Goal: Task Accomplishment & Management: Complete application form

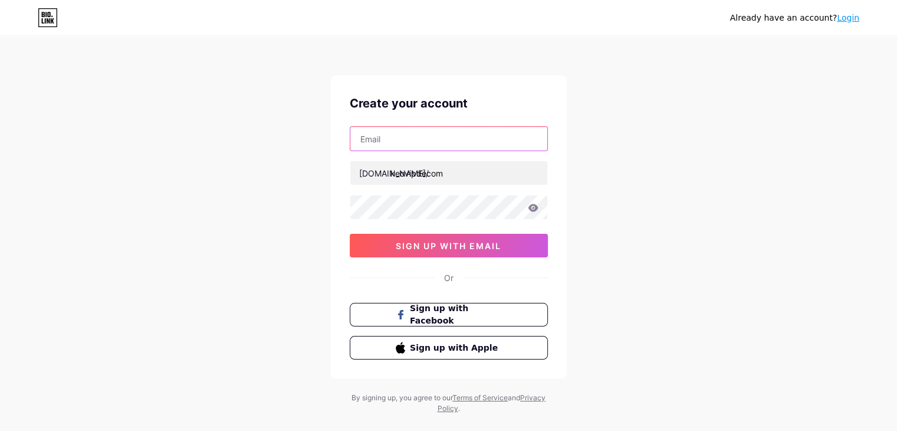
click at [406, 143] on input "text" at bounding box center [448, 139] width 197 height 24
type input "[EMAIL_ADDRESS][DOMAIN_NAME]"
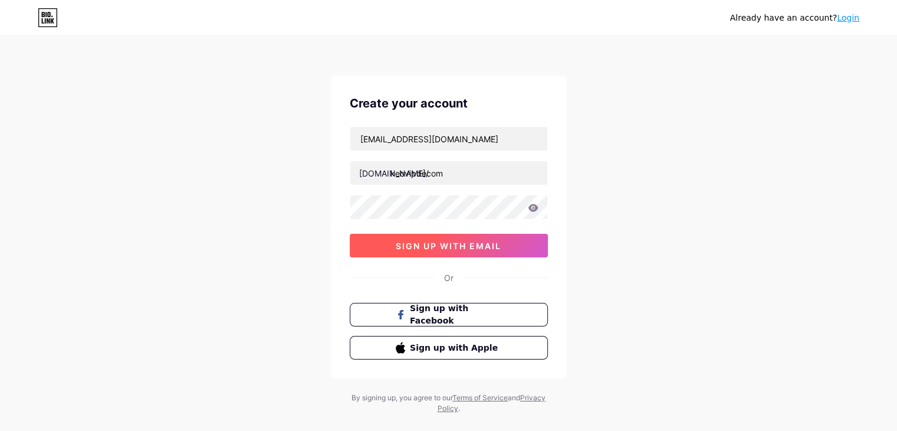
click at [493, 254] on button "sign up with email" at bounding box center [449, 246] width 198 height 24
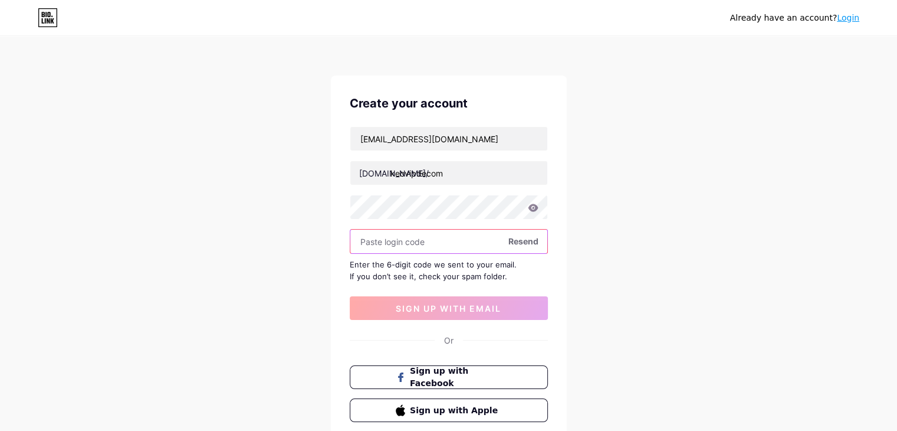
paste input "950421"
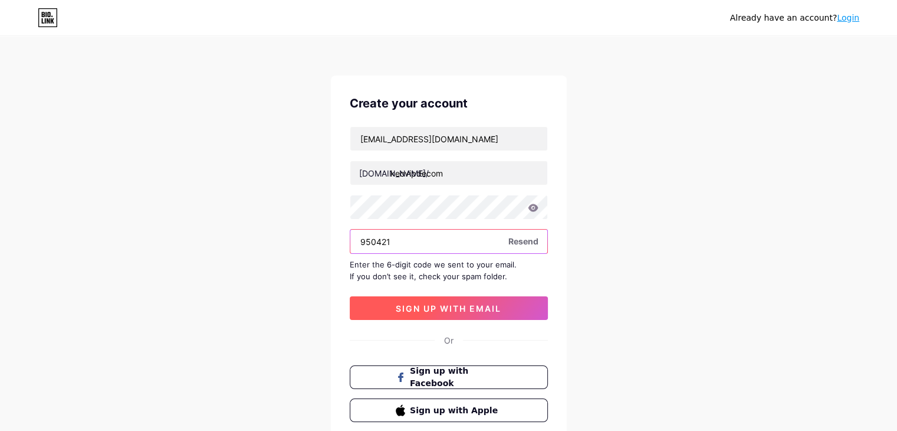
type input "950421"
click at [429, 312] on button "sign up with email" at bounding box center [449, 308] width 198 height 24
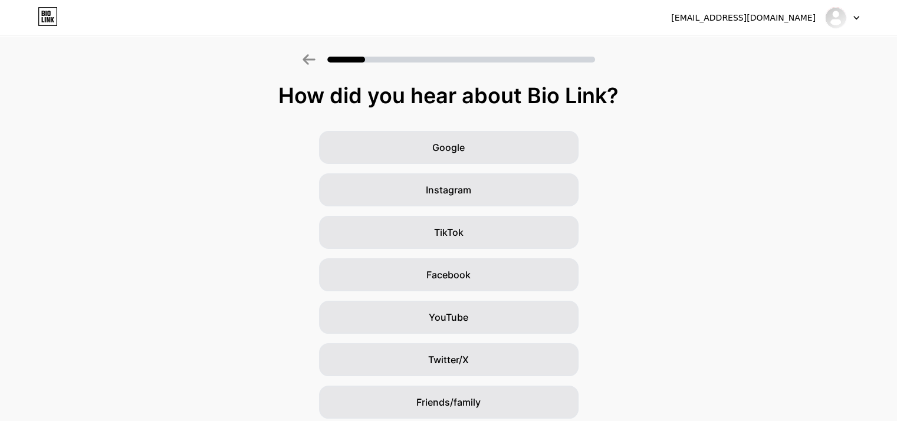
click at [767, 161] on div "Google Instagram TikTok Facebook YouTube Twitter/X Friends/family Other" at bounding box center [448, 296] width 897 height 330
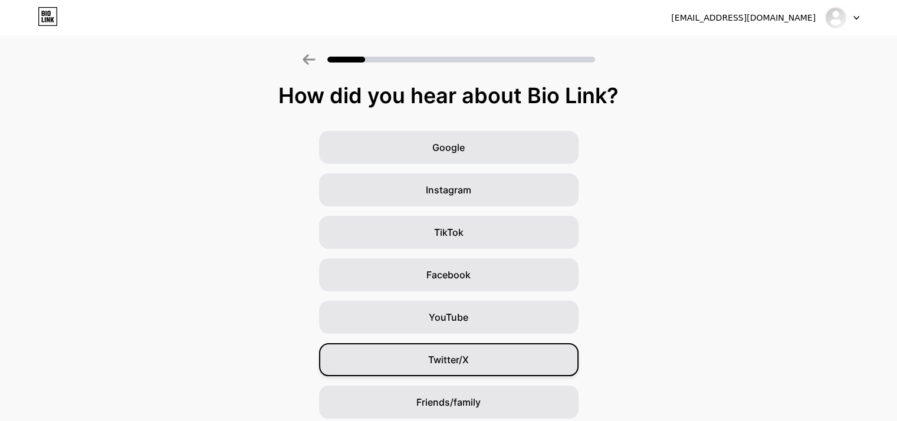
click at [494, 350] on div "Twitter/X" at bounding box center [448, 359] width 259 height 33
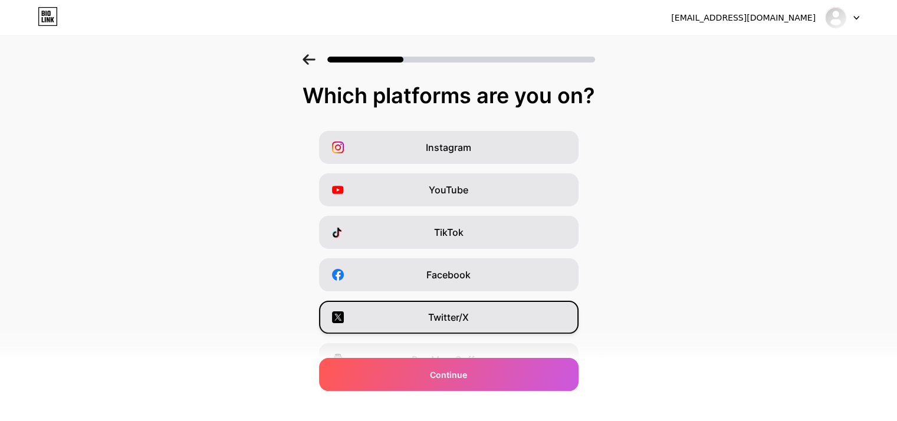
scroll to position [146, 0]
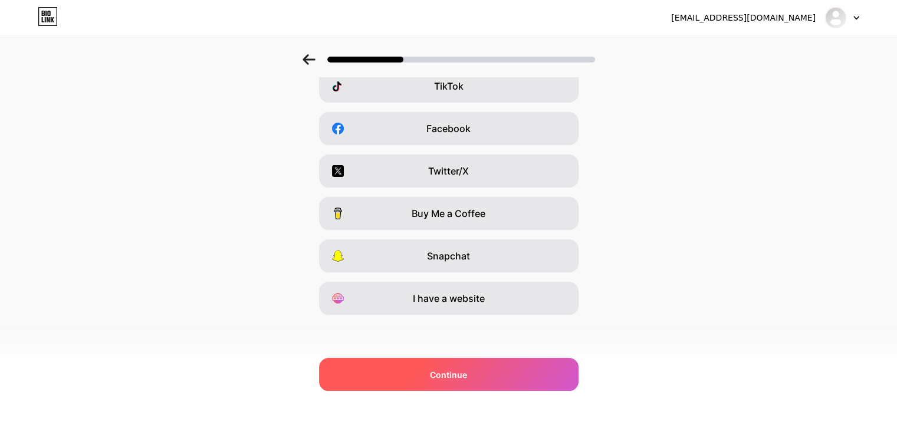
click at [483, 380] on div "Continue" at bounding box center [448, 374] width 259 height 33
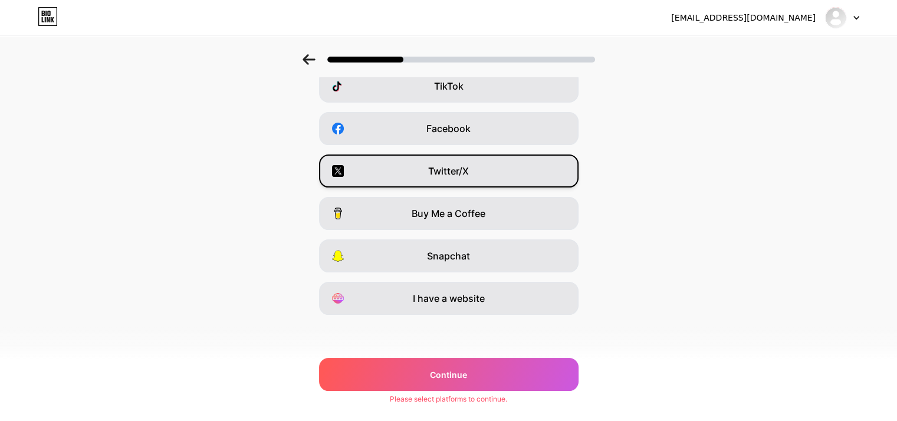
click at [486, 168] on div "Twitter/X" at bounding box center [448, 171] width 259 height 33
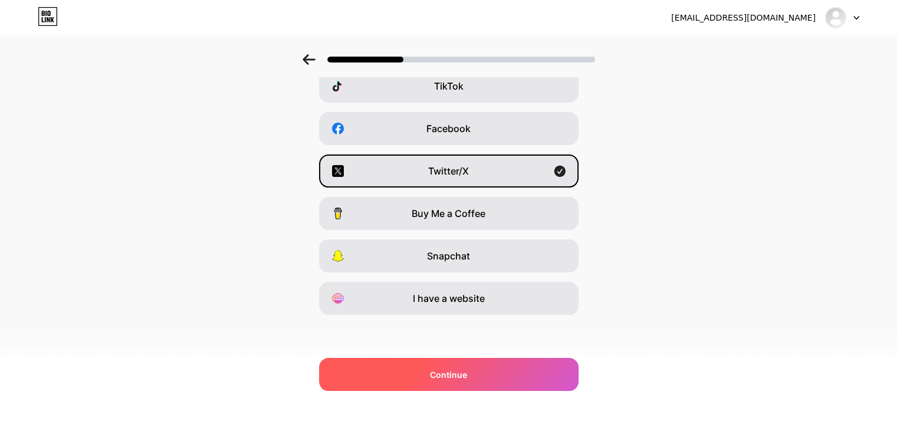
click at [504, 367] on div "Continue" at bounding box center [448, 374] width 259 height 33
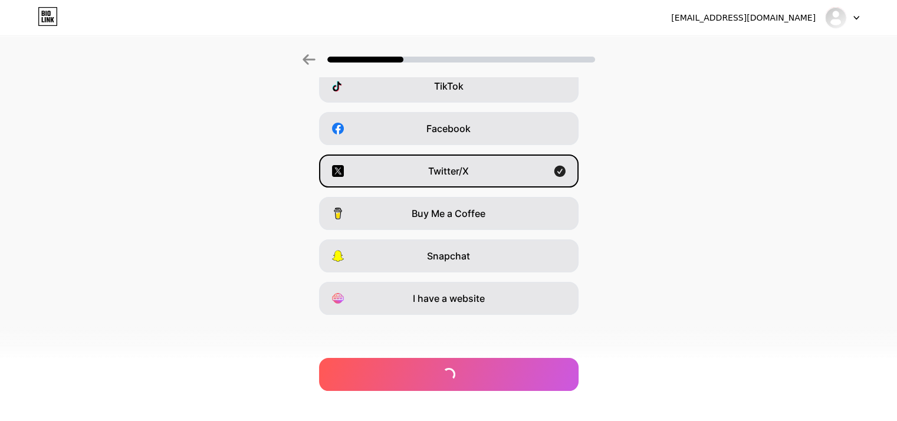
scroll to position [0, 0]
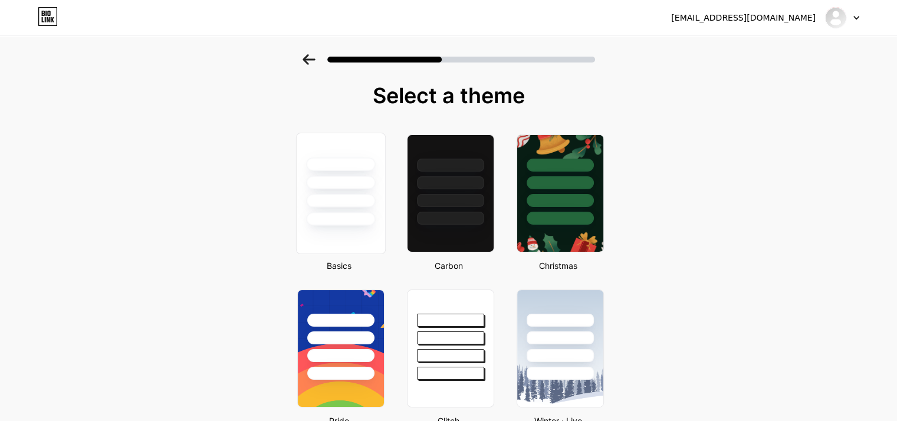
click at [339, 197] on div at bounding box center [340, 201] width 69 height 14
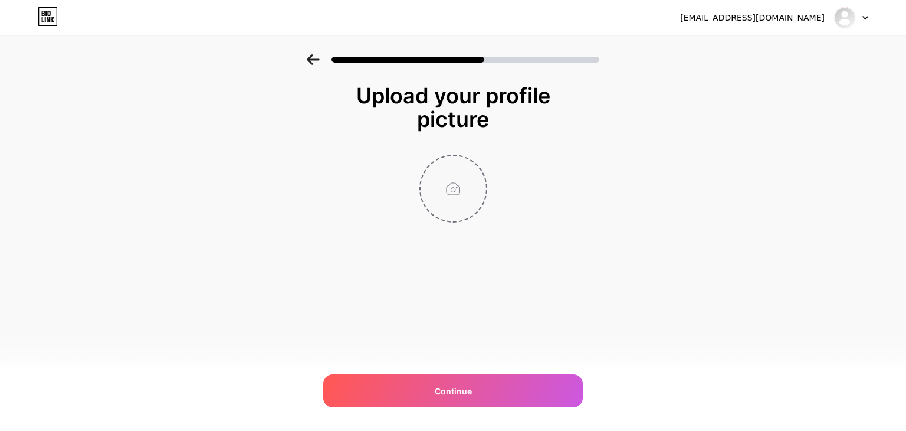
click at [461, 191] on input "file" at bounding box center [452, 188] width 65 height 65
type input "C:\fakepath\channels4_profile (3).jpg"
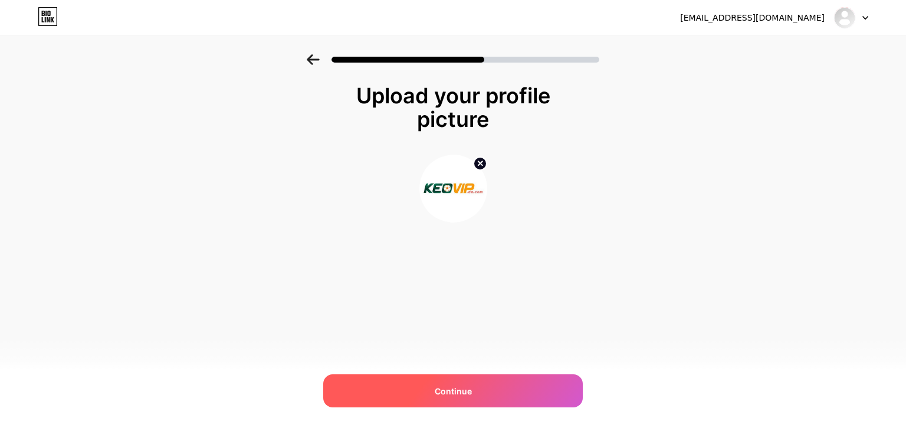
click at [555, 393] on div "Continue" at bounding box center [452, 390] width 259 height 33
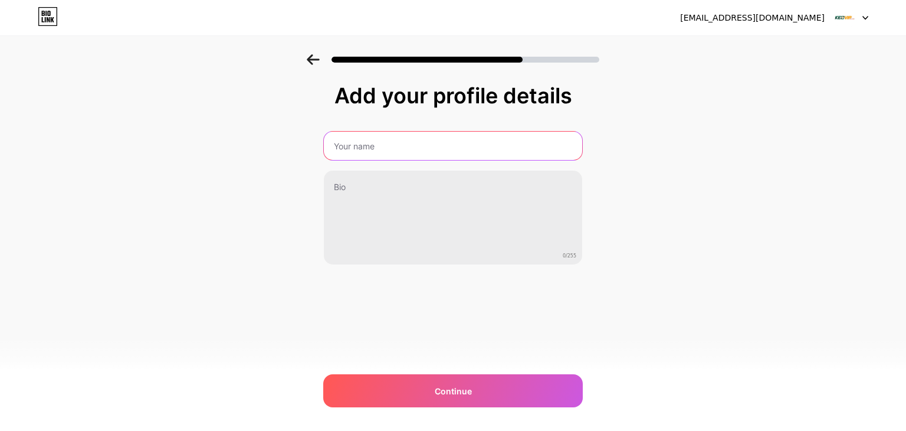
drag, startPoint x: 435, startPoint y: 155, endPoint x: 429, endPoint y: 147, distance: 9.7
click at [435, 155] on input "text" at bounding box center [453, 146] width 258 height 28
type input "kèo nhà cái"
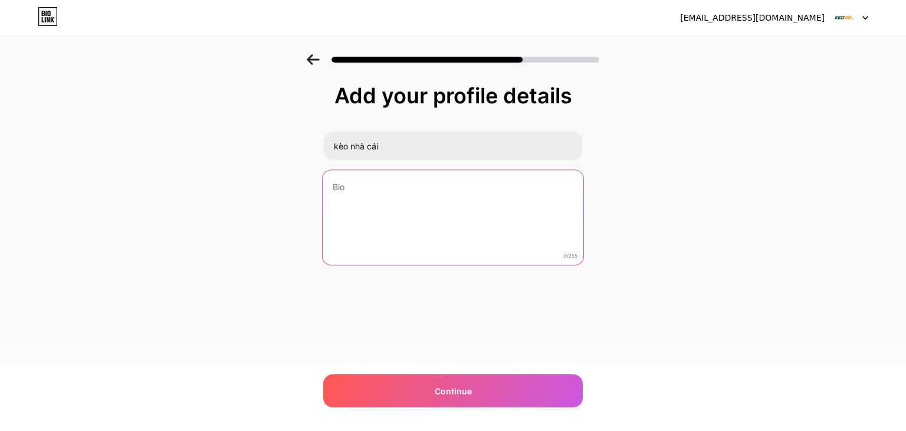
click at [427, 201] on textarea at bounding box center [453, 218] width 261 height 96
paste textarea "kèo nhà cái là thương hiệu hàng đầu trong lĩnh vực soi kèo, cung cấp bảng tỷ lệ…"
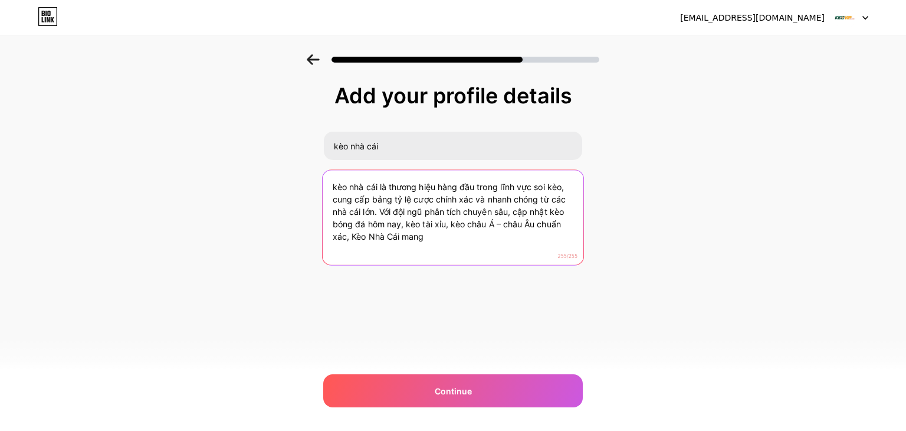
drag, startPoint x: 452, startPoint y: 236, endPoint x: 381, endPoint y: 213, distance: 74.4
click at [381, 213] on textarea "kèo nhà cái là thương hiệu hàng đầu trong lĩnh vực soi kèo, cung cấp bảng tỷ lệ…" at bounding box center [453, 218] width 261 height 96
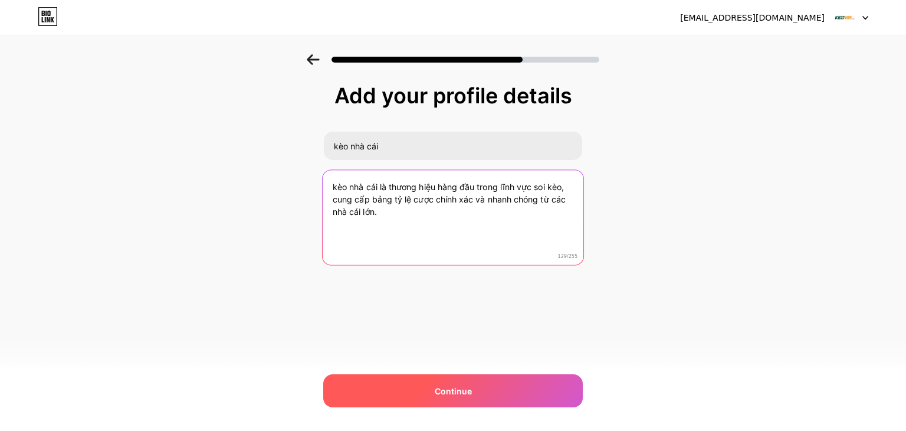
type textarea "kèo nhà cái là thương hiệu hàng đầu trong lĩnh vực soi kèo, cung cấp bảng tỷ lệ…"
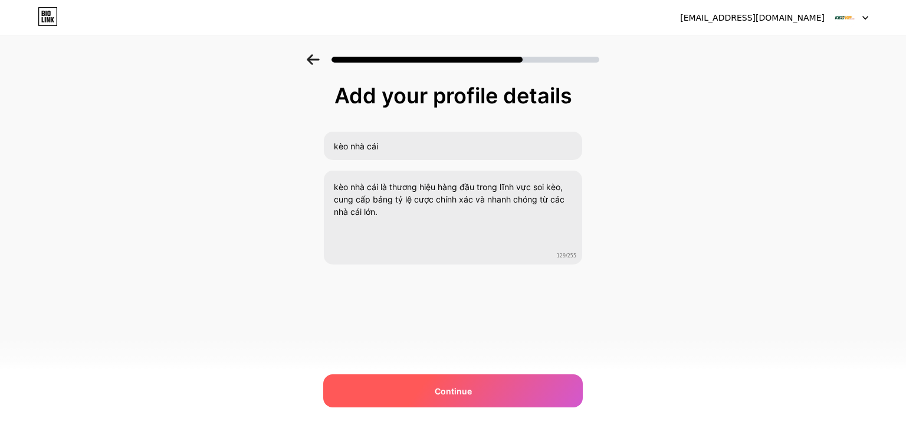
click at [468, 396] on span "Continue" at bounding box center [453, 391] width 37 height 12
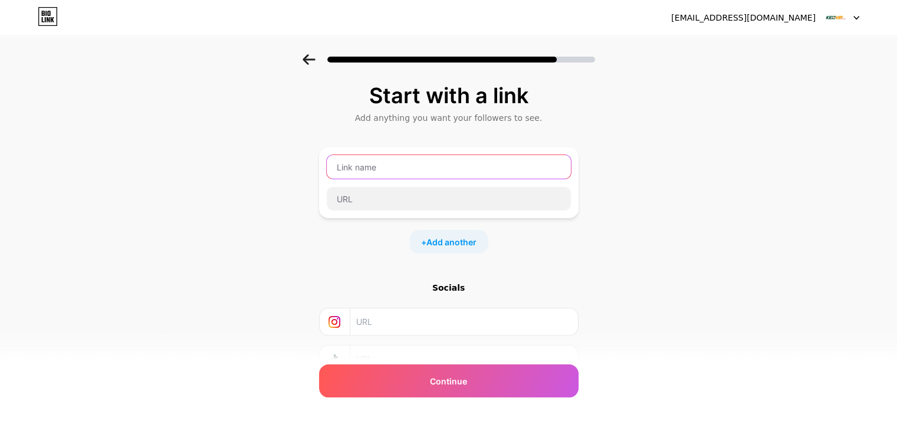
click at [383, 160] on input "text" at bounding box center [449, 167] width 244 height 24
paste input "[URL][DOMAIN_NAME]"
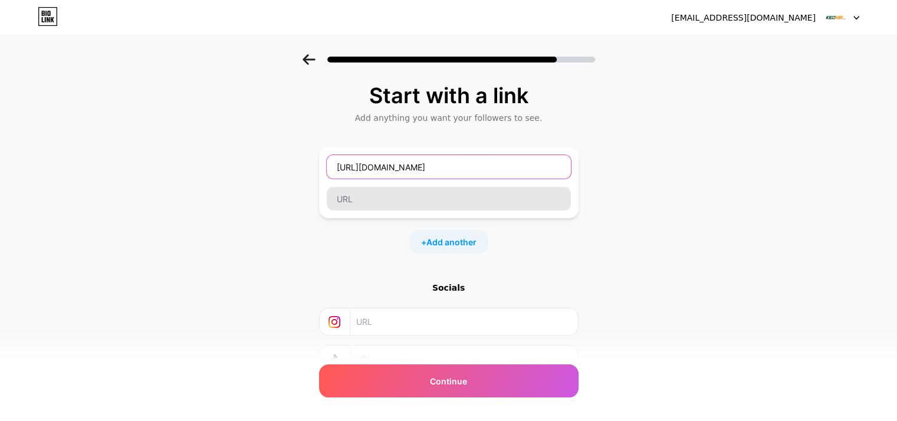
type input "[URL][DOMAIN_NAME]"
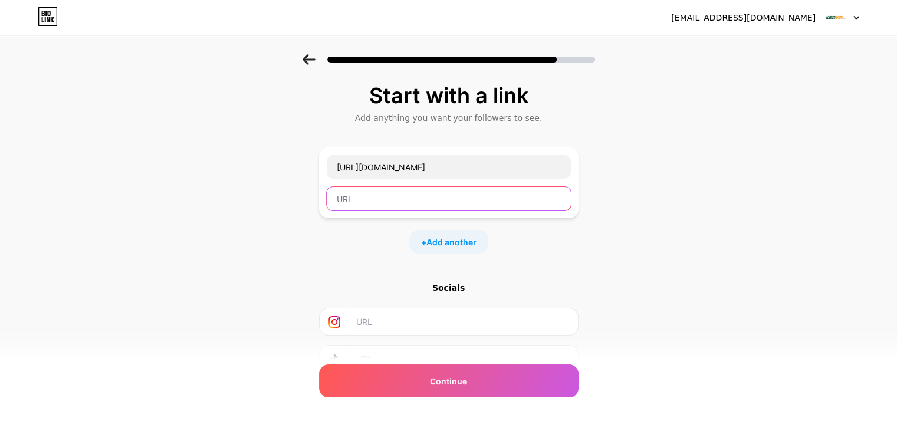
click at [397, 203] on input "text" at bounding box center [449, 199] width 244 height 24
paste input "[URL][DOMAIN_NAME]"
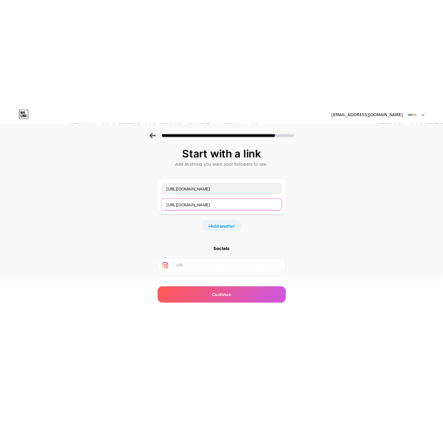
scroll to position [93, 0]
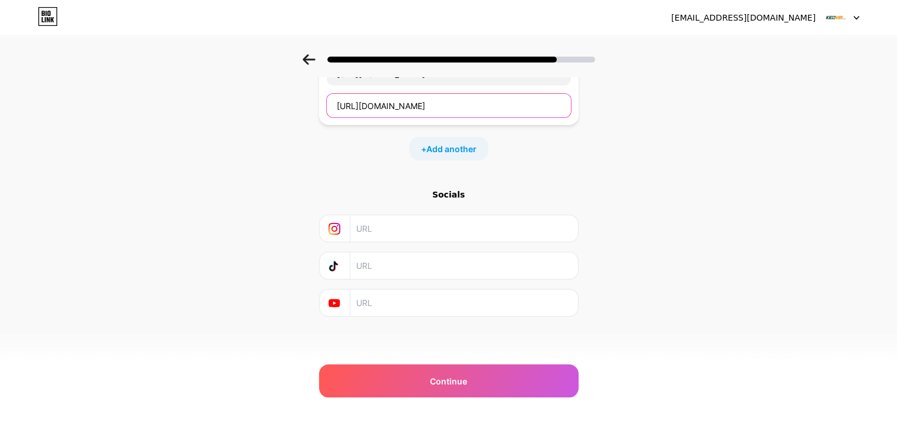
type input "[URL][DOMAIN_NAME]"
click at [450, 154] on span "Add another" at bounding box center [451, 149] width 50 height 12
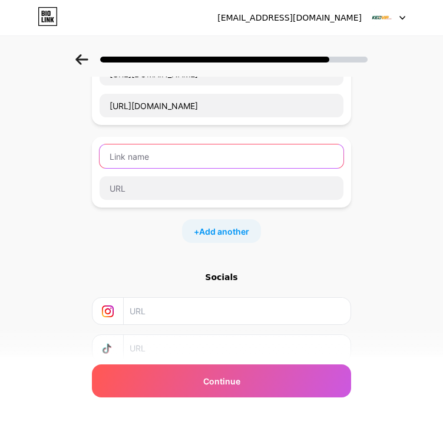
click at [170, 163] on input "text" at bounding box center [222, 156] width 244 height 24
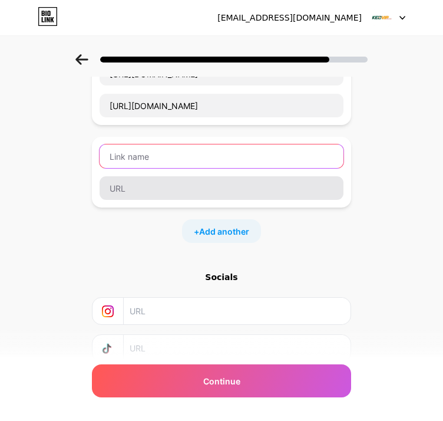
paste input "[URL][DOMAIN_NAME]"
type input "[URL][DOMAIN_NAME]"
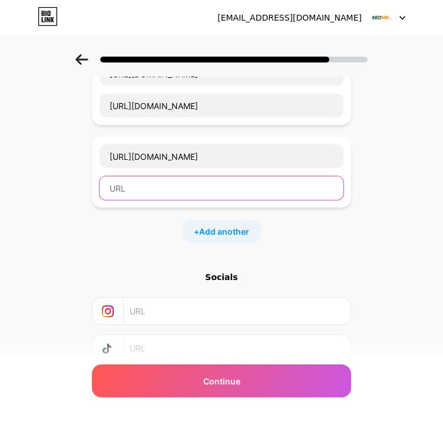
click at [159, 183] on input "text" at bounding box center [222, 188] width 244 height 24
paste input "[URL][DOMAIN_NAME]"
type input "[URL][DOMAIN_NAME]"
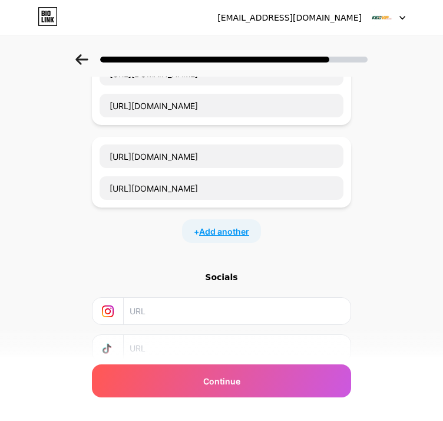
click at [226, 229] on span "Add another" at bounding box center [224, 231] width 50 height 12
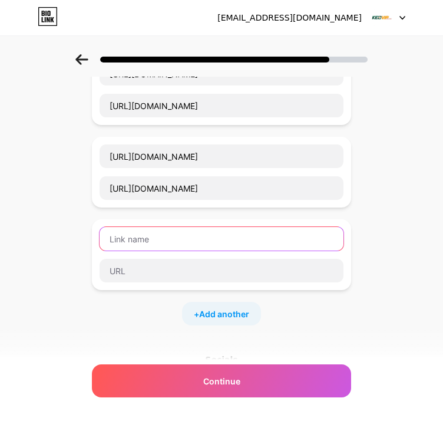
click at [143, 240] on input "text" at bounding box center [222, 239] width 244 height 24
paste input "[URL][DOMAIN_NAME]"
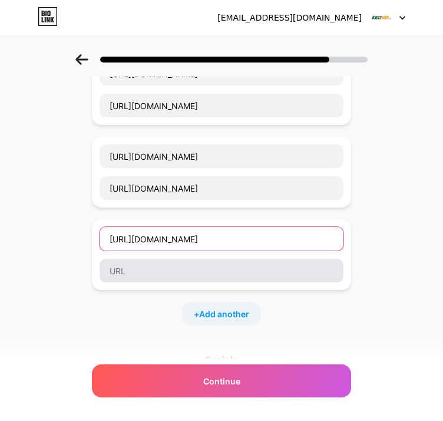
scroll to position [0, 6]
type input "[URL][DOMAIN_NAME]"
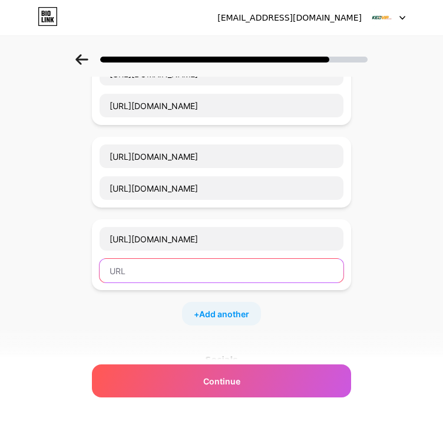
scroll to position [0, 0]
drag, startPoint x: 143, startPoint y: 268, endPoint x: 183, endPoint y: 294, distance: 48.6
click at [143, 269] on input "text" at bounding box center [222, 271] width 244 height 24
paste input "[URL][DOMAIN_NAME]"
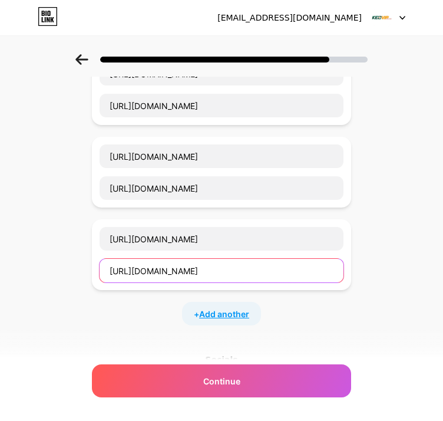
type input "[URL][DOMAIN_NAME]"
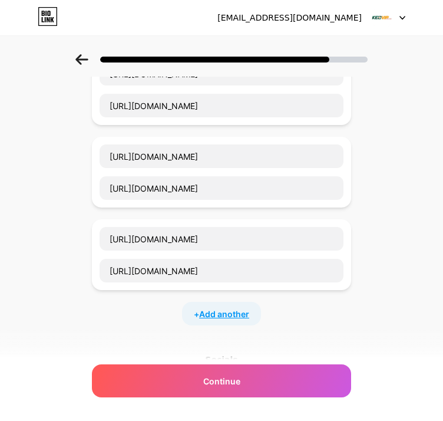
scroll to position [0, 0]
click at [212, 308] on span "Add another" at bounding box center [224, 314] width 50 height 12
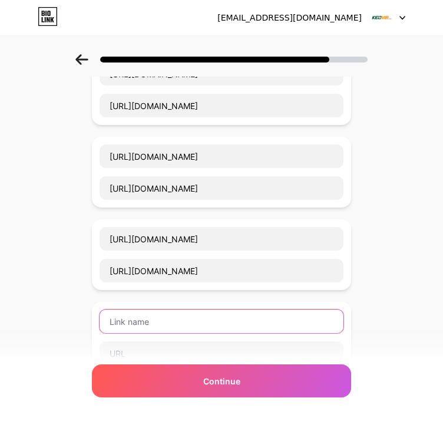
click at [149, 320] on input "text" at bounding box center [222, 322] width 244 height 24
paste input "[URL][DOMAIN_NAME]"
type input "[URL][DOMAIN_NAME]"
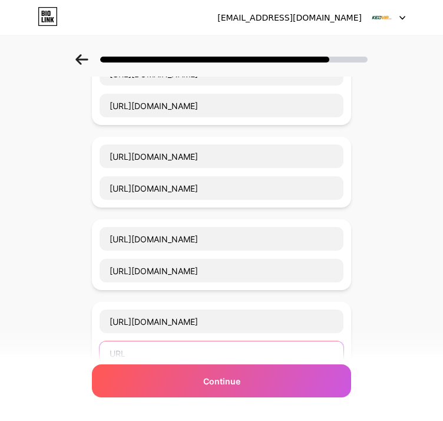
click at [146, 349] on input "text" at bounding box center [222, 353] width 244 height 24
paste input "[URL][DOMAIN_NAME]"
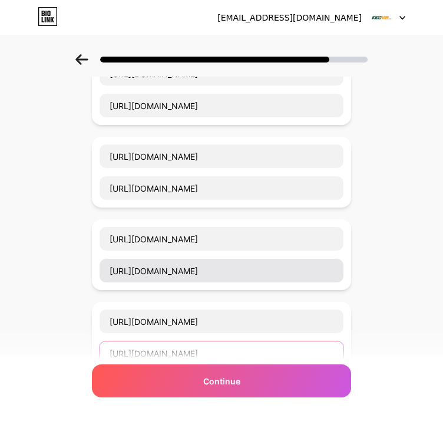
scroll to position [329, 0]
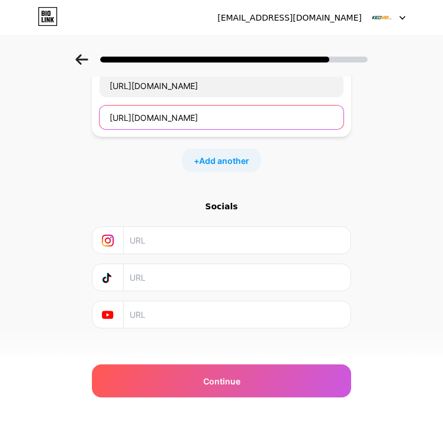
type input "[URL][DOMAIN_NAME]"
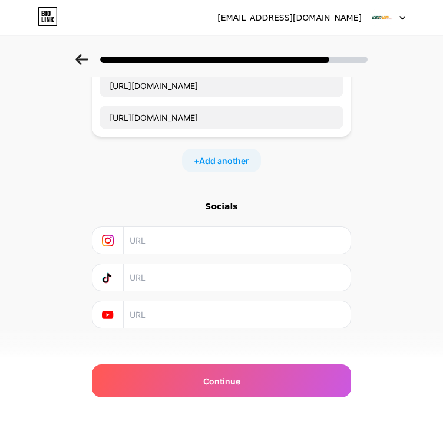
click at [213, 167] on div "+ Add another" at bounding box center [221, 161] width 79 height 24
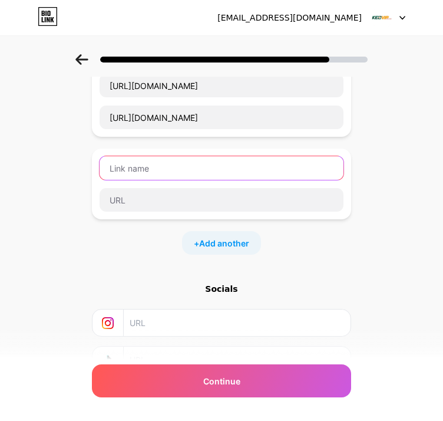
click at [165, 177] on input "text" at bounding box center [222, 168] width 244 height 24
paste input "[URL][DOMAIN_NAME]"
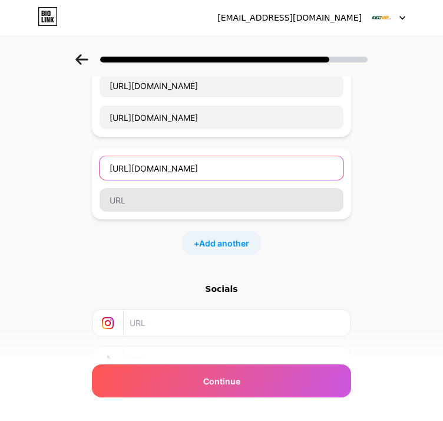
type input "[URL][DOMAIN_NAME]"
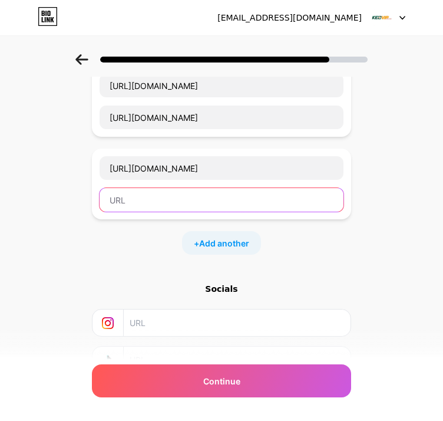
click at [161, 193] on input "text" at bounding box center [222, 200] width 244 height 24
paste input "[URL][DOMAIN_NAME]"
type input "[URL][DOMAIN_NAME]"
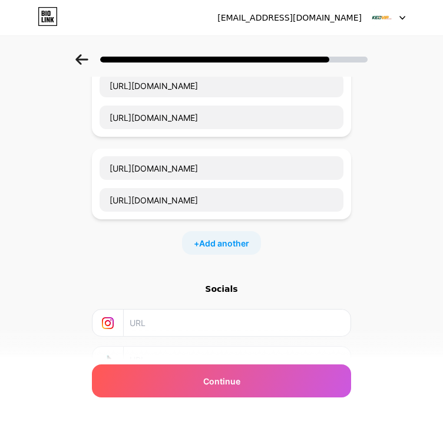
click at [224, 232] on div "+ Add another" at bounding box center [221, 243] width 79 height 24
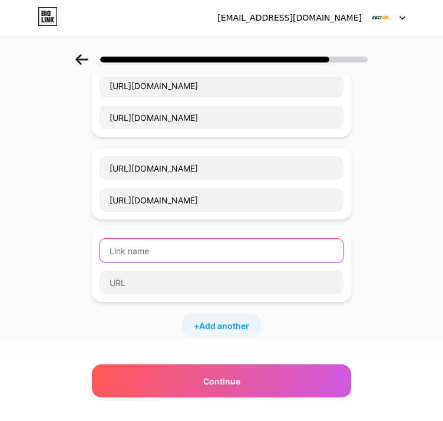
click at [160, 255] on input "text" at bounding box center [222, 251] width 244 height 24
paste input "[URL][DOMAIN_NAME]"
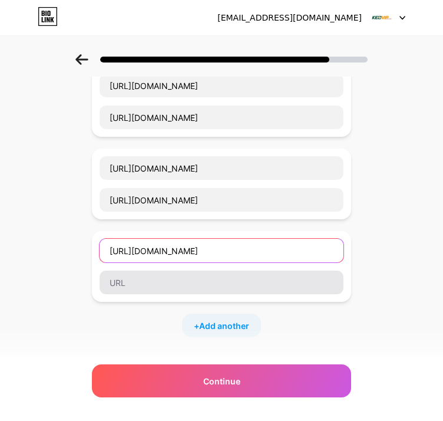
type input "[URL][DOMAIN_NAME]"
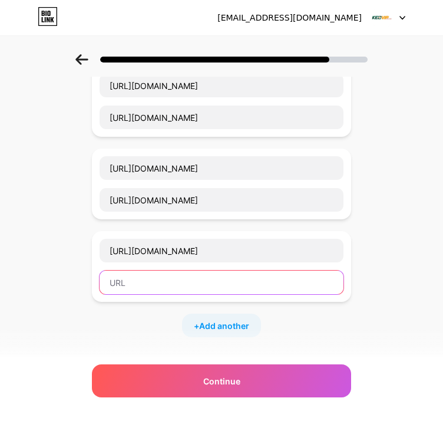
click at [159, 284] on input "text" at bounding box center [222, 283] width 244 height 24
paste input "[URL][DOMAIN_NAME]"
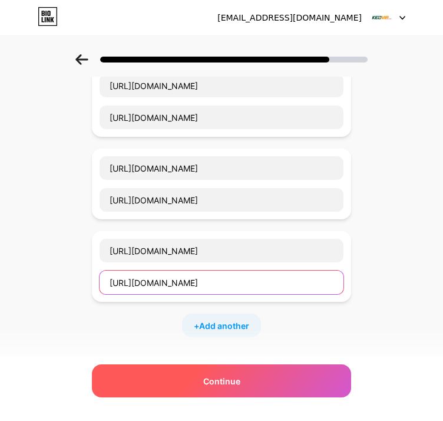
type input "[URL][DOMAIN_NAME]"
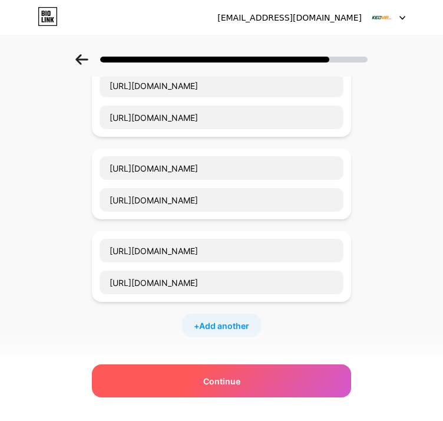
click at [247, 381] on div "Continue" at bounding box center [221, 380] width 259 height 33
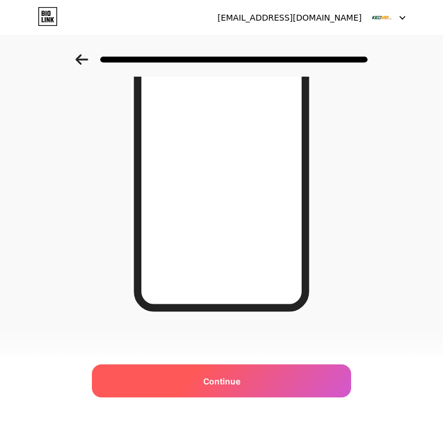
scroll to position [171, 0]
click at [277, 385] on div "Continue" at bounding box center [221, 380] width 259 height 33
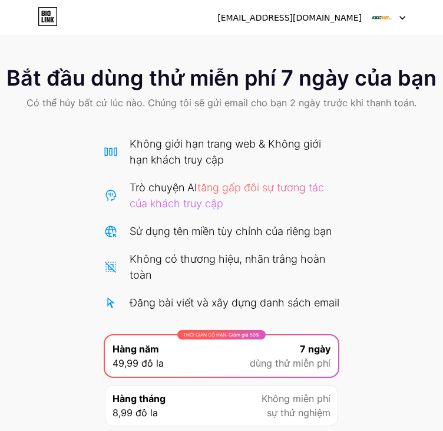
click at [391, 187] on div "Bắt đầu dùng thử miễn phí 7 ngày của bạn Có thể hủy bất cứ lúc nào. Chúng tôi s…" at bounding box center [221, 264] width 443 height 421
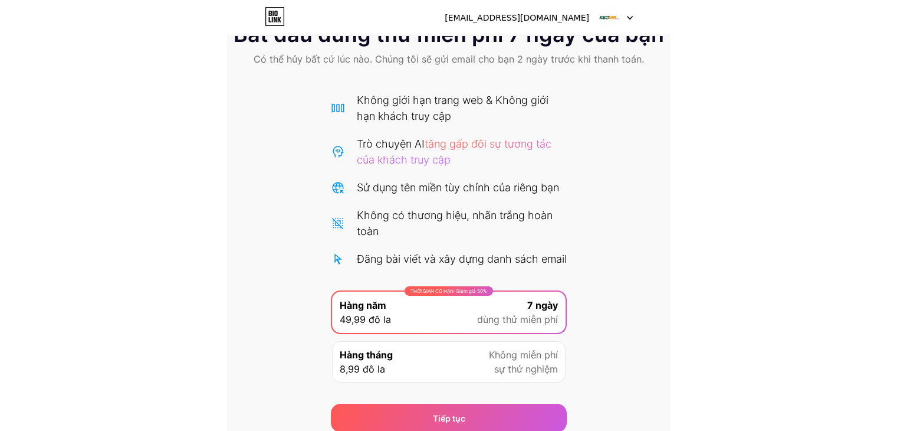
scroll to position [107, 0]
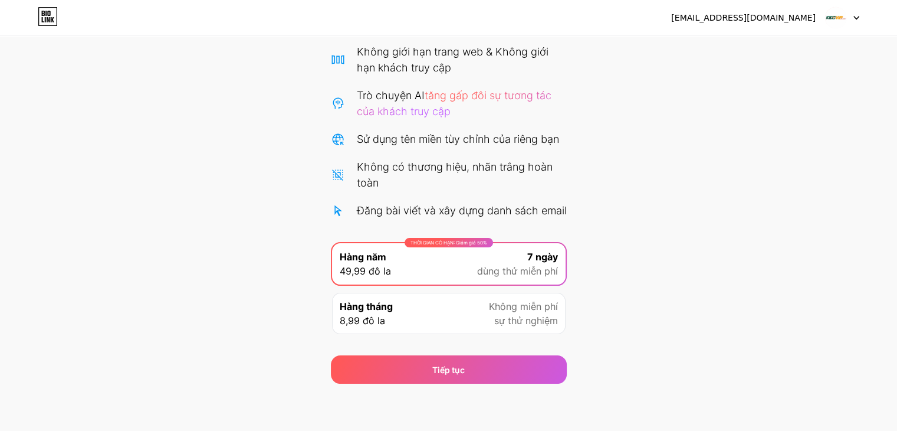
click at [852, 27] on div at bounding box center [842, 17] width 34 height 21
click at [761, 19] on font "[EMAIL_ADDRESS][DOMAIN_NAME]" at bounding box center [743, 17] width 144 height 9
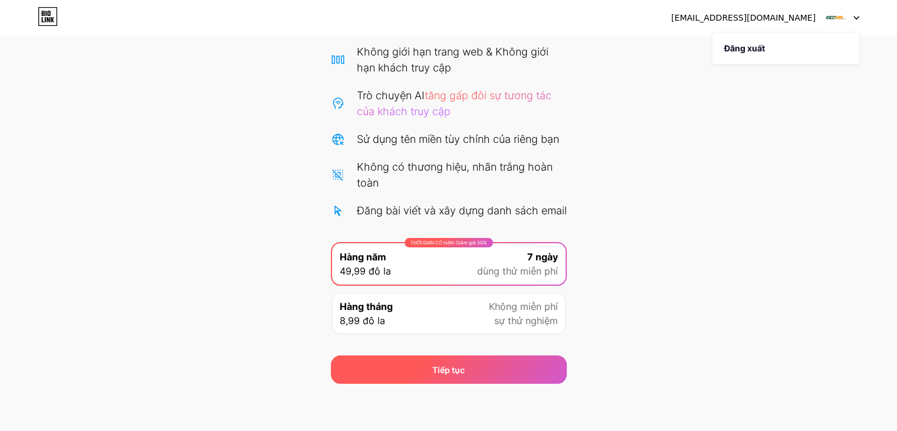
click at [467, 367] on div "Tiếp tục" at bounding box center [449, 369] width 236 height 28
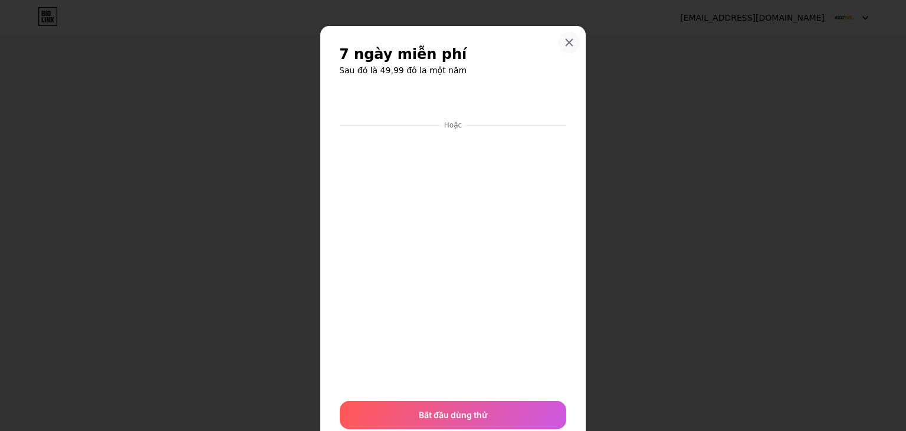
click at [566, 44] on icon at bounding box center [568, 42] width 9 height 9
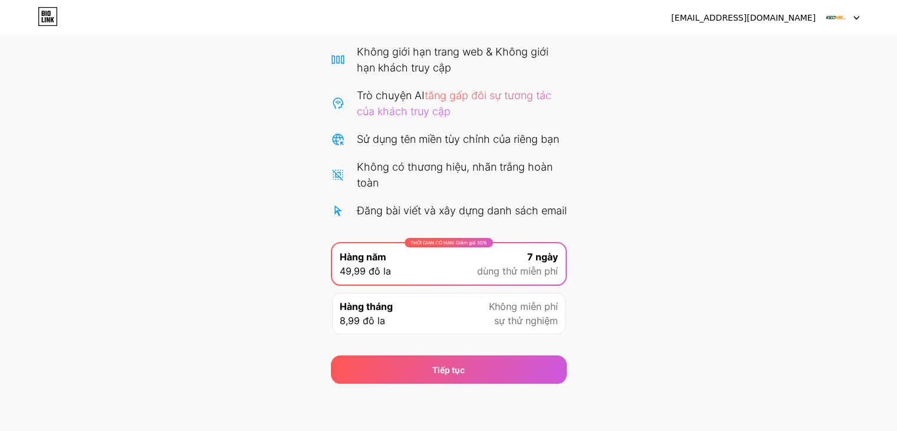
click at [48, 19] on icon at bounding box center [48, 19] width 3 height 5
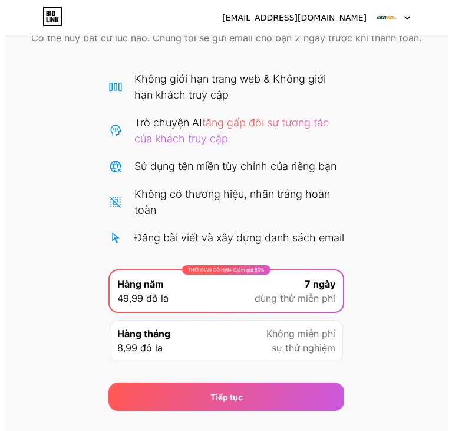
scroll to position [107, 0]
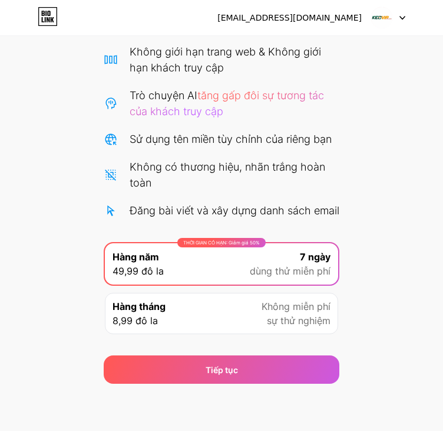
click at [386, 19] on img at bounding box center [382, 17] width 22 height 22
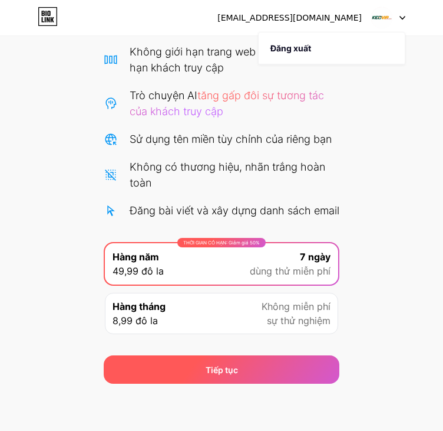
click at [281, 376] on div "Tiếp tục" at bounding box center [222, 369] width 236 height 28
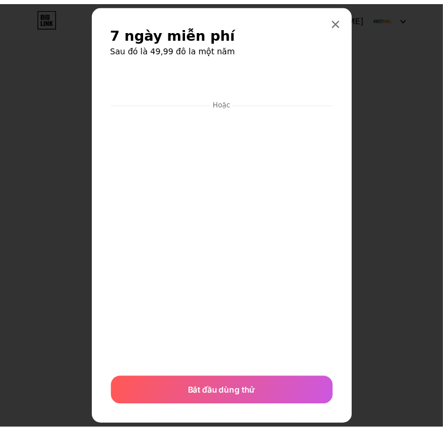
scroll to position [0, 0]
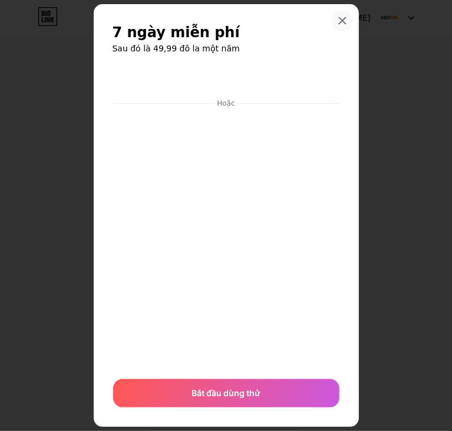
click at [342, 19] on icon at bounding box center [342, 20] width 9 height 9
